Goal: Transaction & Acquisition: Purchase product/service

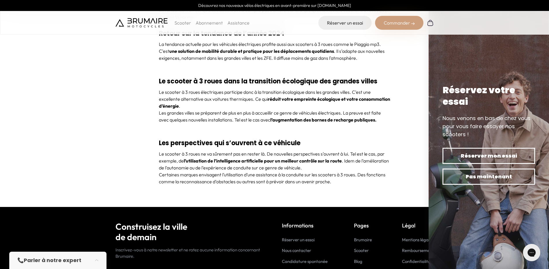
scroll to position [2348, 0]
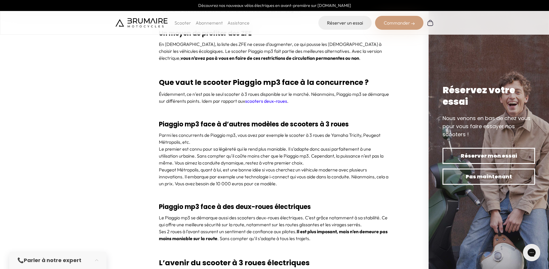
scroll to position [1879, 0]
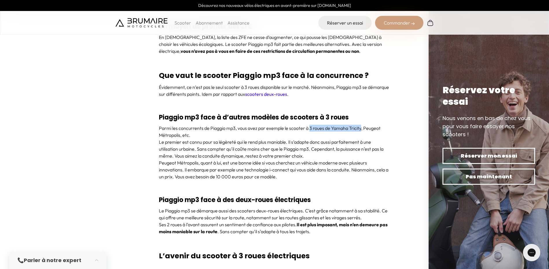
drag, startPoint x: 310, startPoint y: 128, endPoint x: 360, endPoint y: 130, distance: 50.3
click at [360, 130] on p "Parmi les concurrents de Piaggio mp3, vous avez par exemple le scooter à 3 roue…" at bounding box center [274, 132] width 231 height 14
copy p "3 roues de Yamaha Tricity"
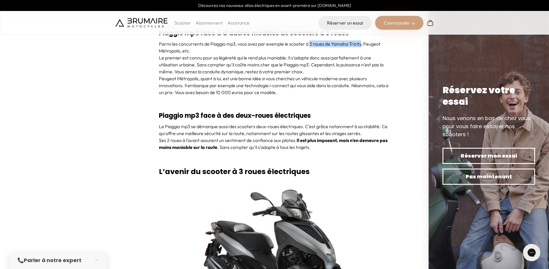
scroll to position [1966, 0]
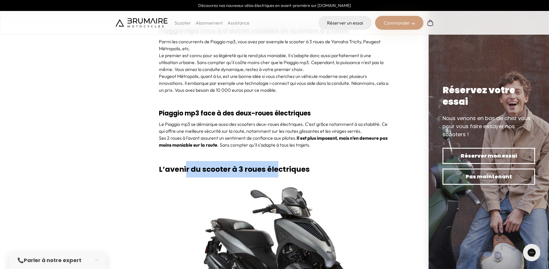
drag, startPoint x: 185, startPoint y: 171, endPoint x: 279, endPoint y: 173, distance: 93.7
click at [279, 173] on strong "L’avenir du scooter à 3 roues électriques" at bounding box center [234, 170] width 151 height 10
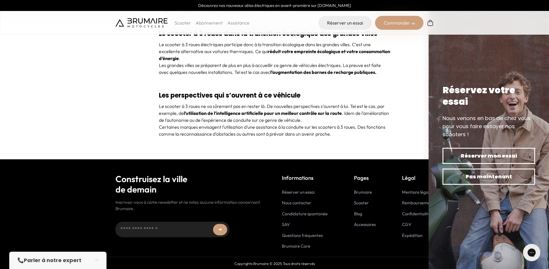
scroll to position [2348, 0]
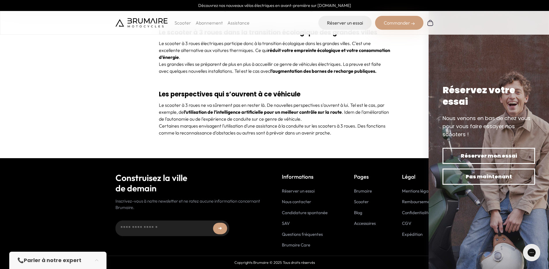
click at [183, 24] on p "Scooter" at bounding box center [182, 22] width 16 height 7
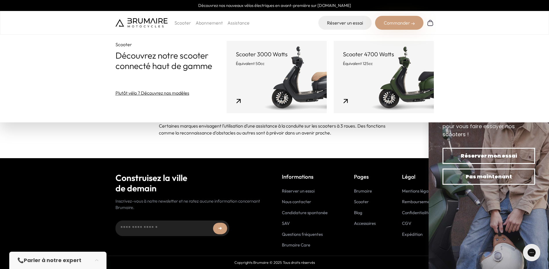
click at [393, 84] on link "Scooter 4700 Watts Équivalent 125cc" at bounding box center [383, 77] width 100 height 72
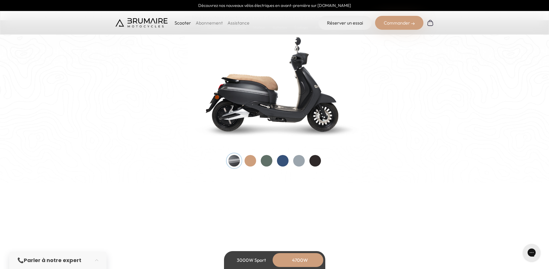
scroll to position [607, 0]
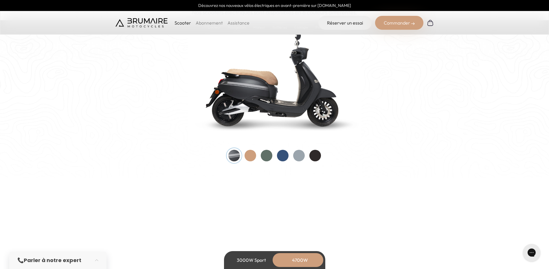
click at [279, 154] on div at bounding box center [283, 156] width 12 height 12
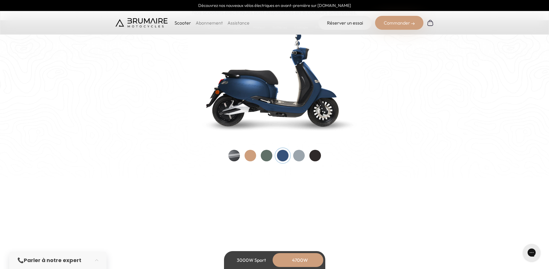
click at [243, 155] on div at bounding box center [274, 156] width 93 height 12
click at [250, 158] on div at bounding box center [250, 156] width 12 height 12
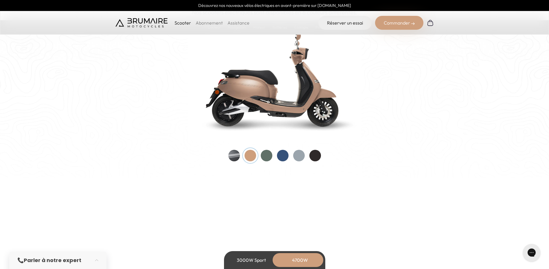
click at [296, 155] on div at bounding box center [299, 156] width 12 height 12
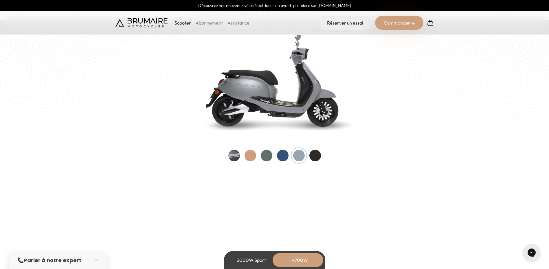
click at [312, 154] on div at bounding box center [315, 156] width 12 height 12
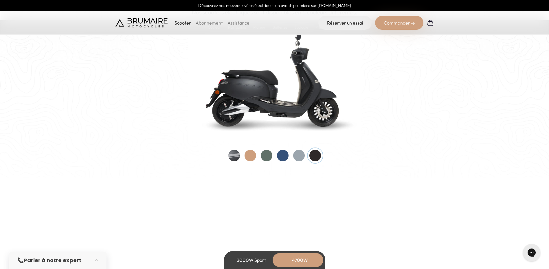
click at [285, 157] on div at bounding box center [283, 156] width 12 height 12
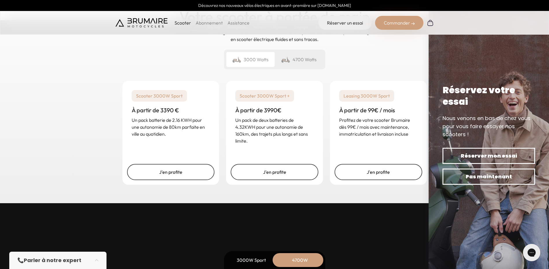
scroll to position [1446, 0]
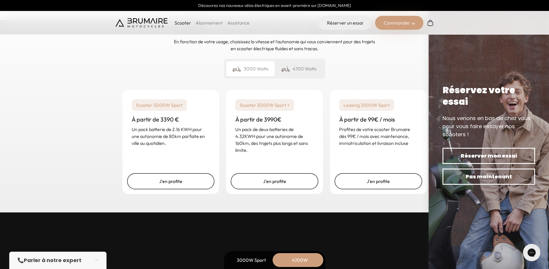
click at [300, 67] on div "4700 Watts" at bounding box center [298, 68] width 48 height 15
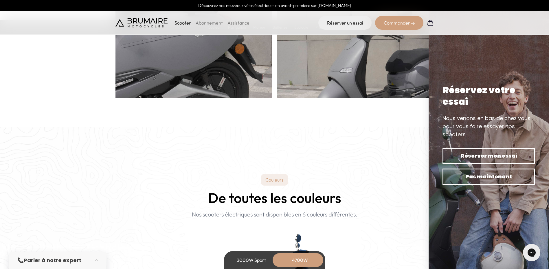
scroll to position [318, 0]
